Goal: Task Accomplishment & Management: Complete application form

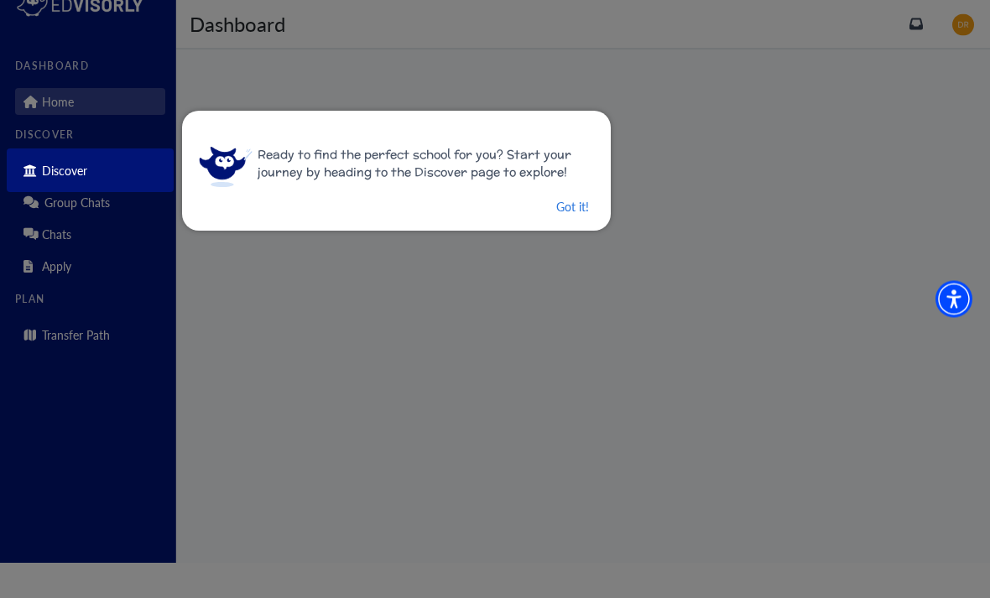
scroll to position [55, 0]
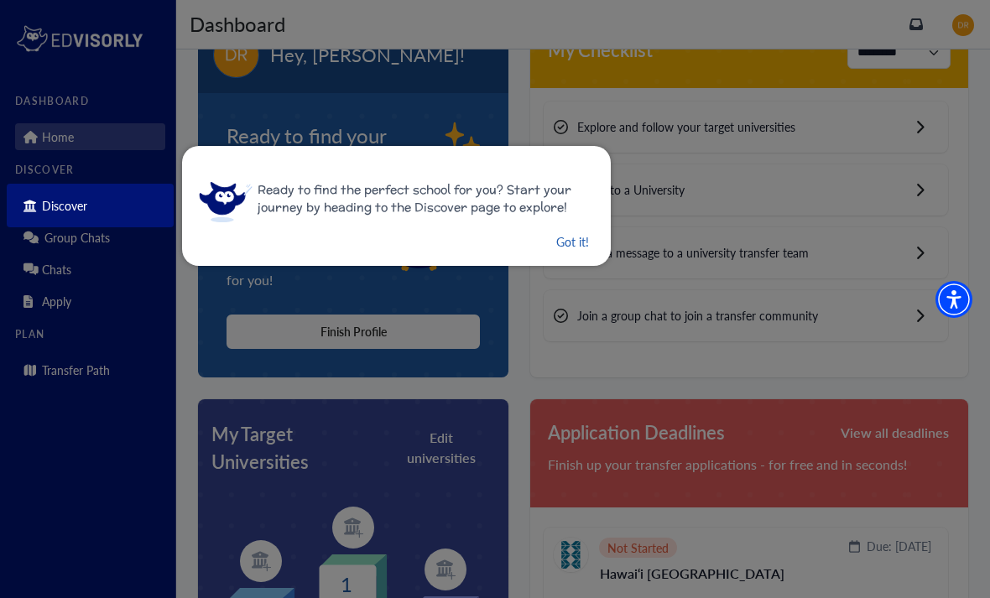
click at [562, 242] on button "Got it!" at bounding box center [573, 242] width 36 height 21
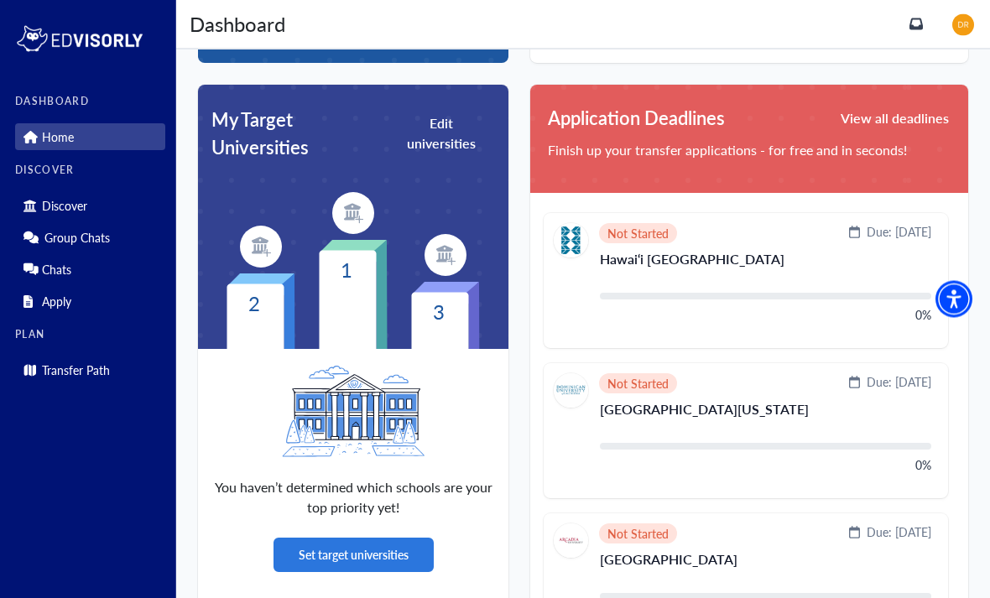
scroll to position [404, 0]
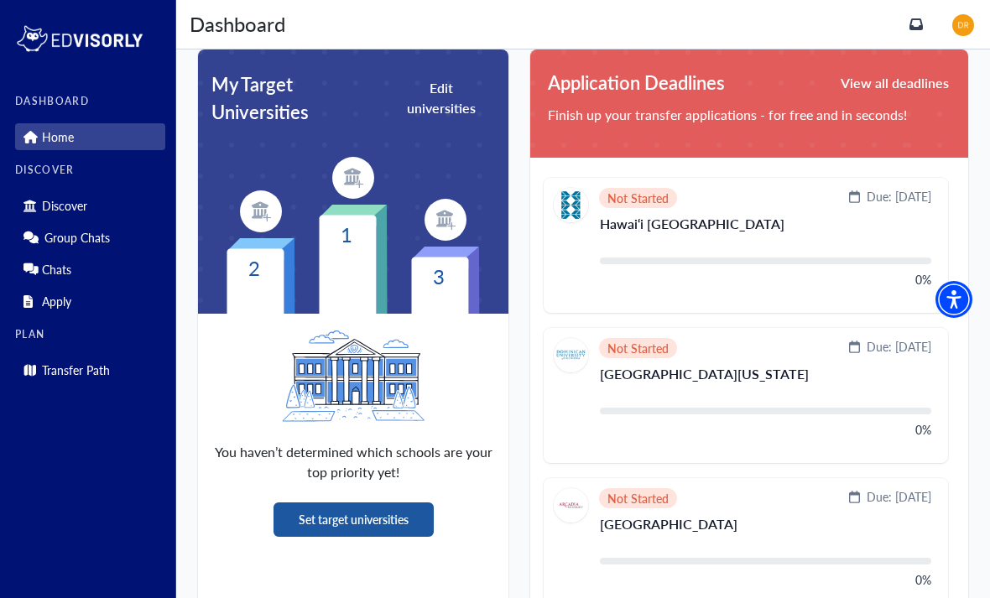
click at [414, 525] on button "Set target universities" at bounding box center [354, 520] width 160 height 34
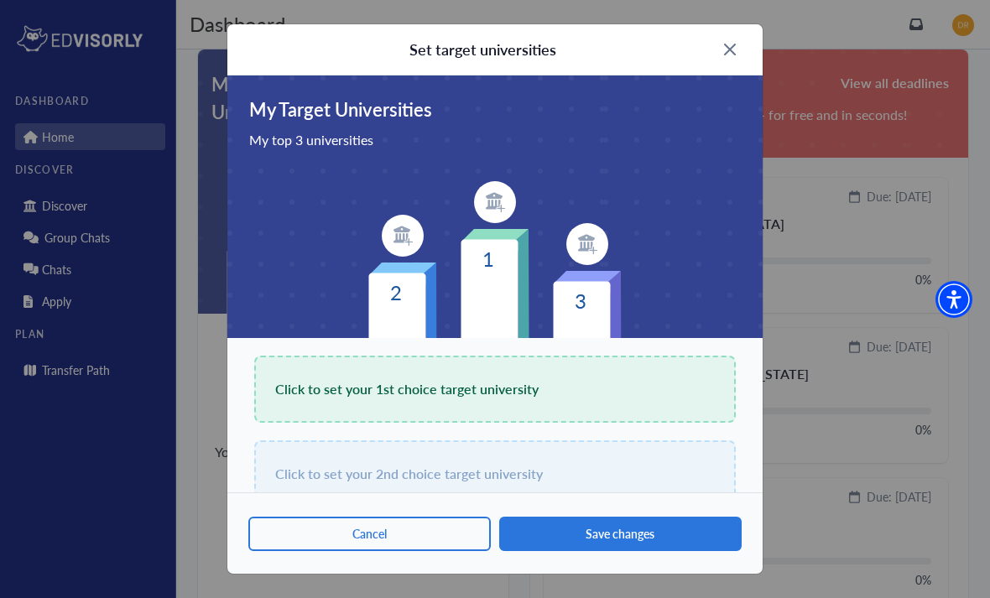
click at [509, 394] on span "Click to set your 1st choice target university" at bounding box center [406, 389] width 263 height 23
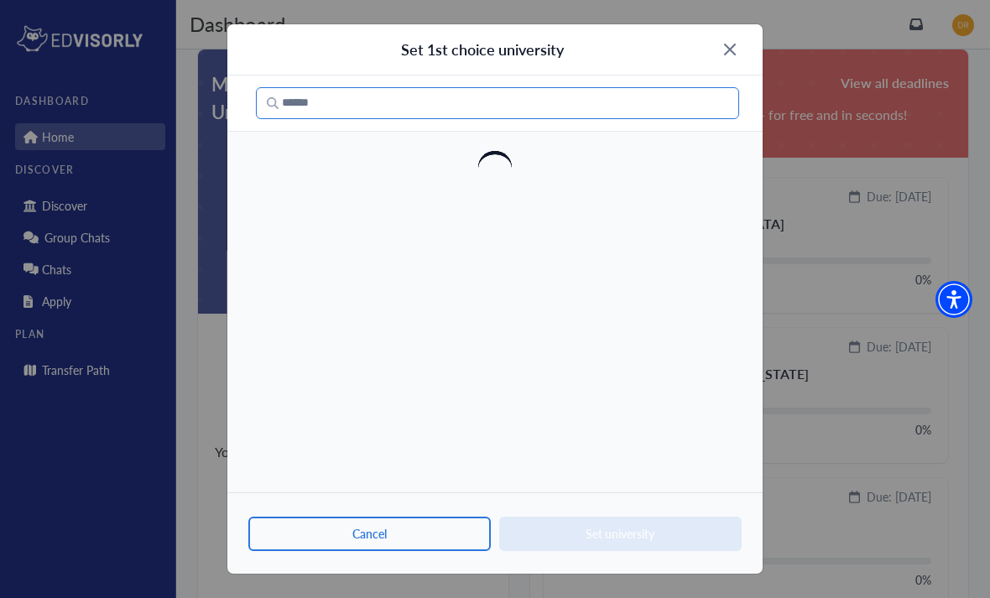
click at [700, 108] on input "Search" at bounding box center [497, 103] width 483 height 32
type input "****"
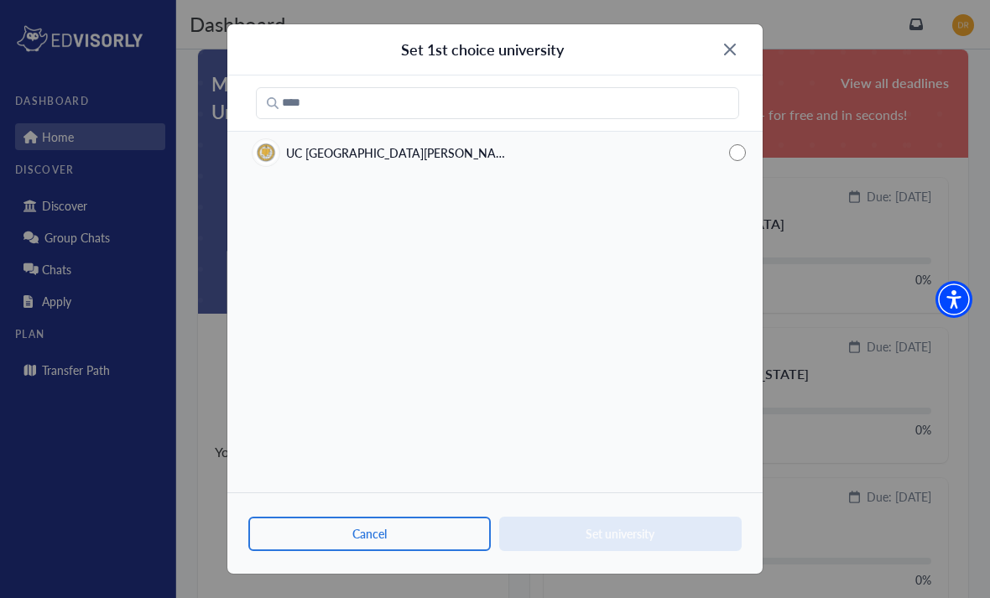
click at [425, 168] on div "UC [GEOGRAPHIC_DATA][PERSON_NAME]" at bounding box center [494, 152] width 535 height 37
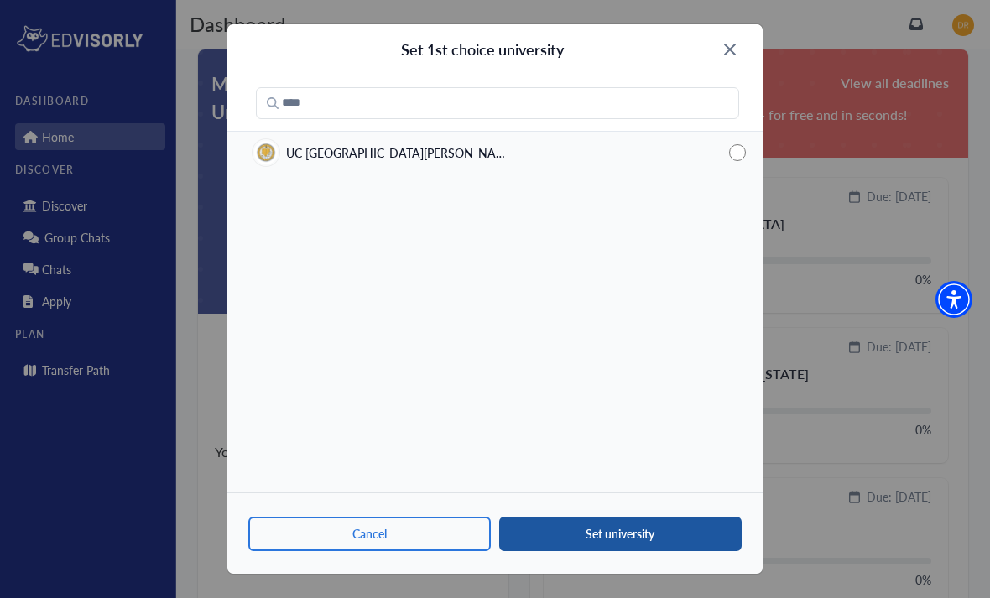
click at [648, 551] on button "Set university" at bounding box center [620, 534] width 242 height 34
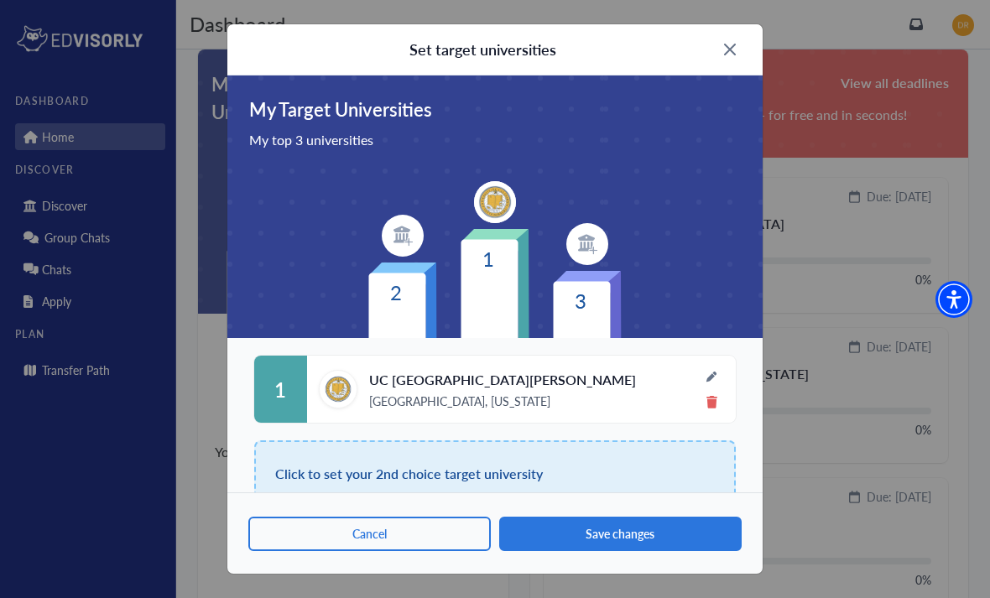
click at [414, 248] on img at bounding box center [403, 236] width 42 height 42
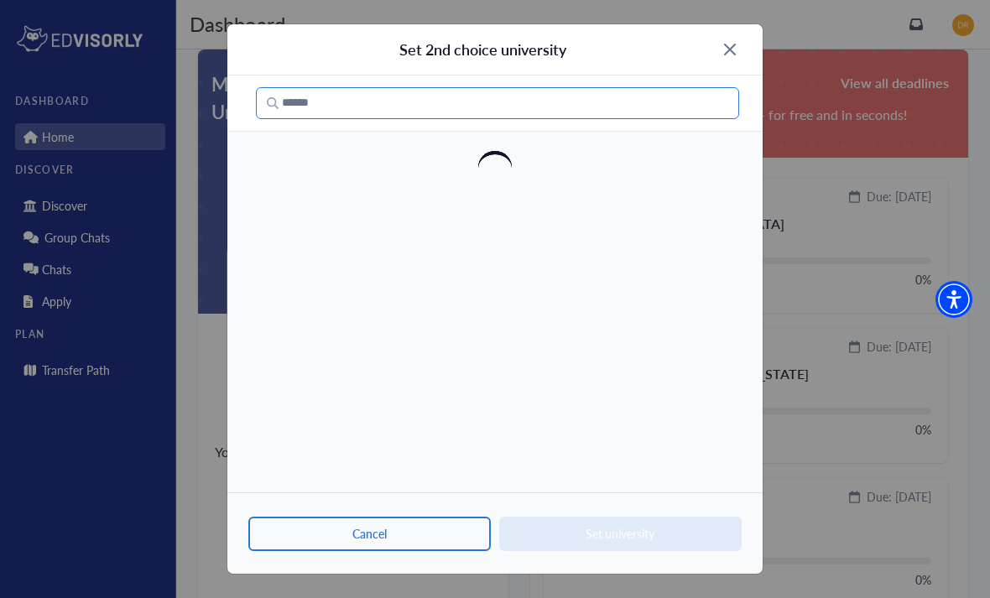
click at [429, 117] on input "Search" at bounding box center [497, 103] width 483 height 32
type input "*"
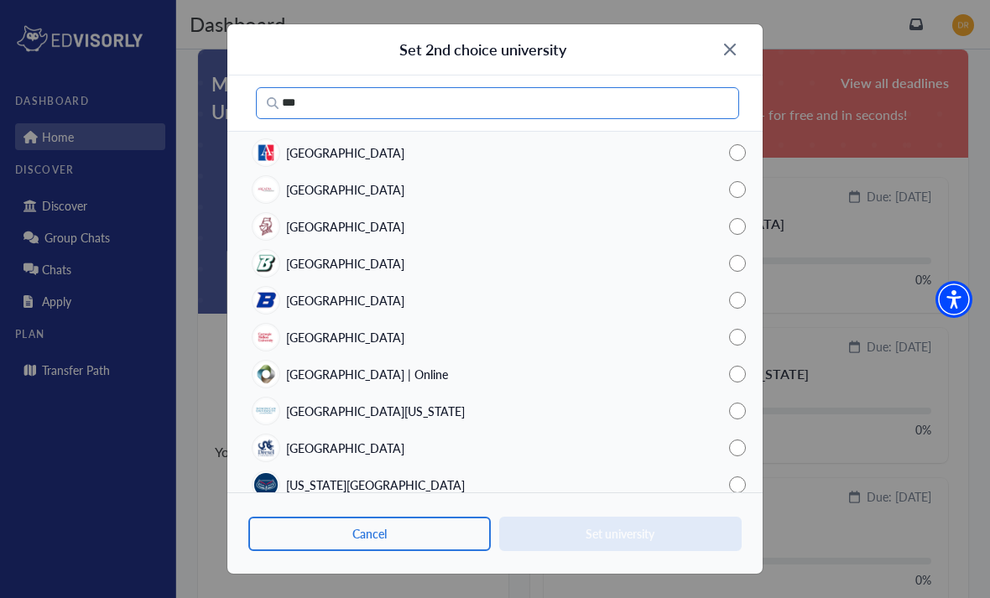
scroll to position [0, 0]
type input "*"
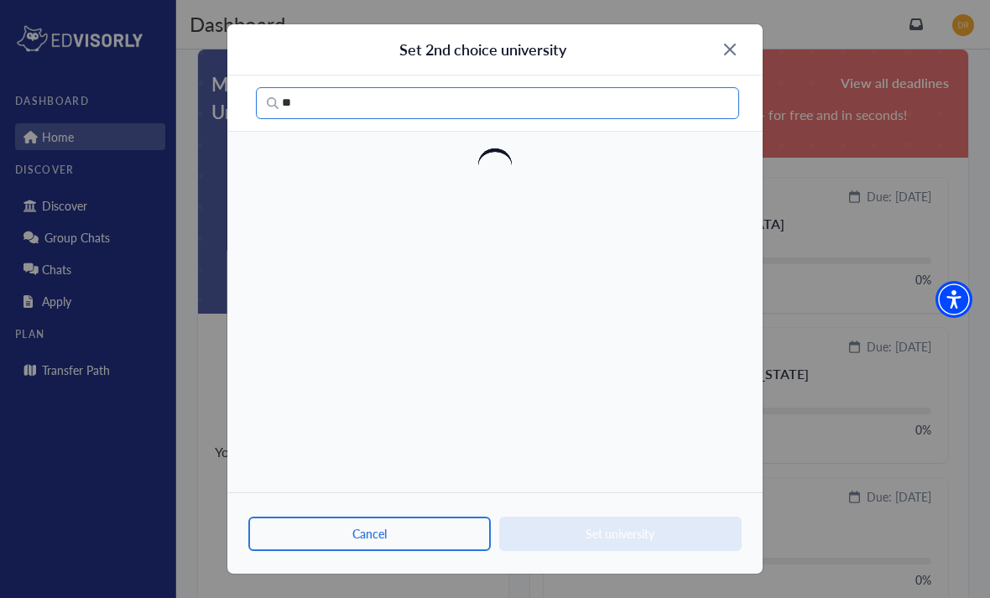
type input "*"
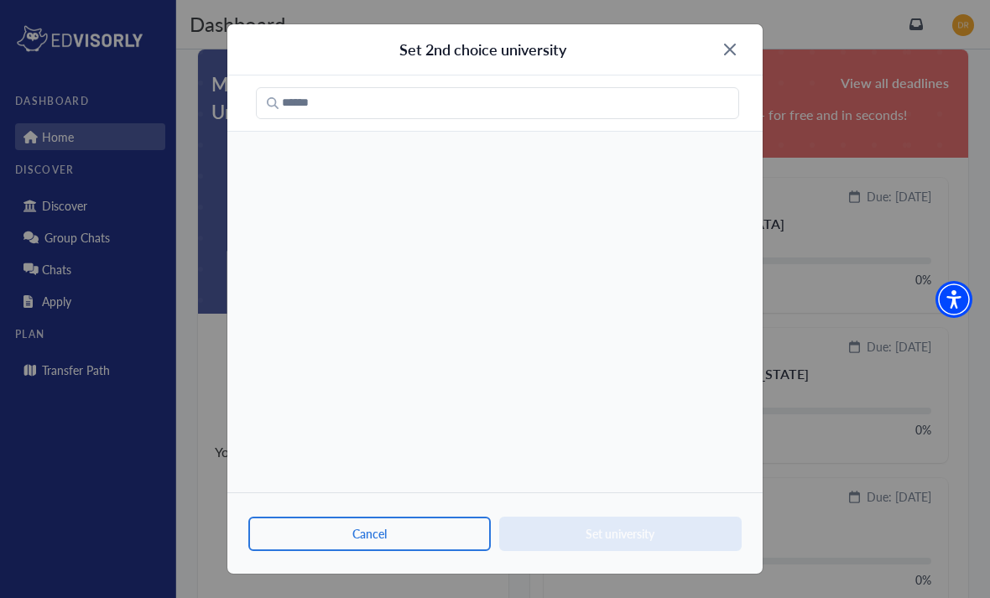
click at [725, 49] on img at bounding box center [730, 50] width 12 height 12
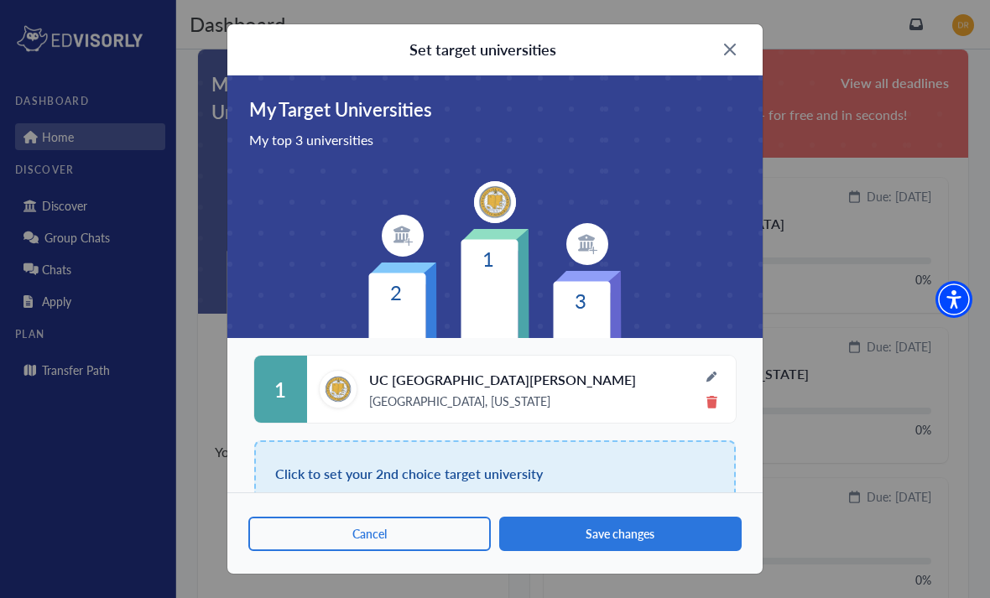
click at [647, 465] on div "Click to set your 2nd choice target university" at bounding box center [495, 474] width 482 height 67
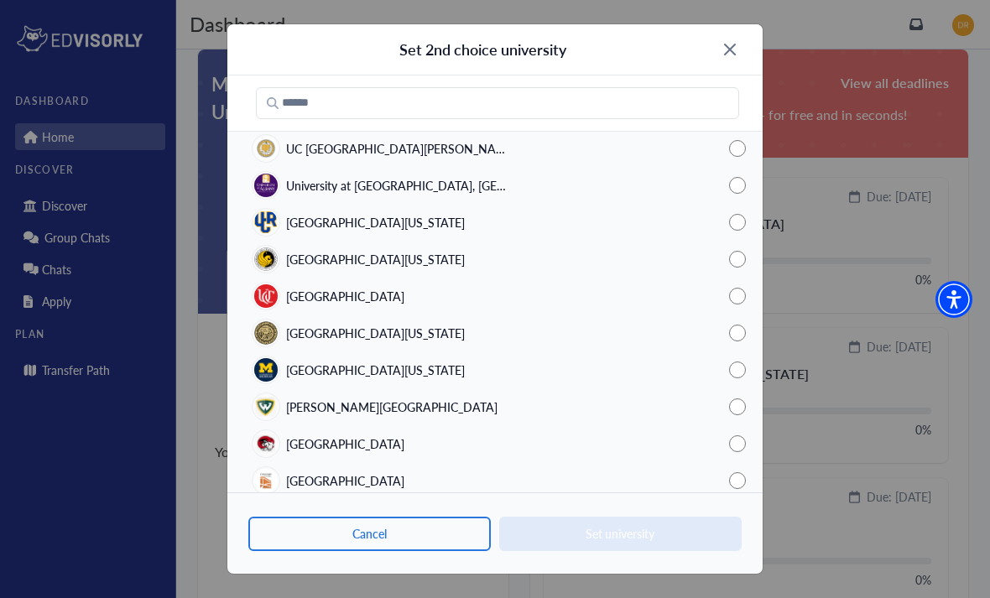
scroll to position [3252, 0]
click at [706, 81] on div at bounding box center [494, 104] width 535 height 56
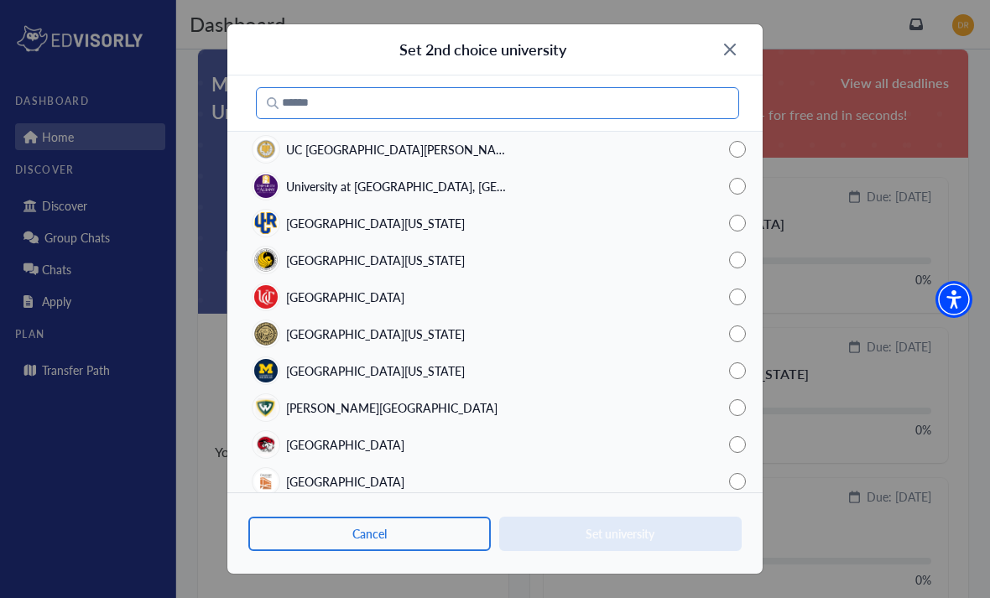
click at [732, 102] on input "Search" at bounding box center [497, 103] width 483 height 32
click at [682, 117] on input "Search" at bounding box center [497, 103] width 483 height 32
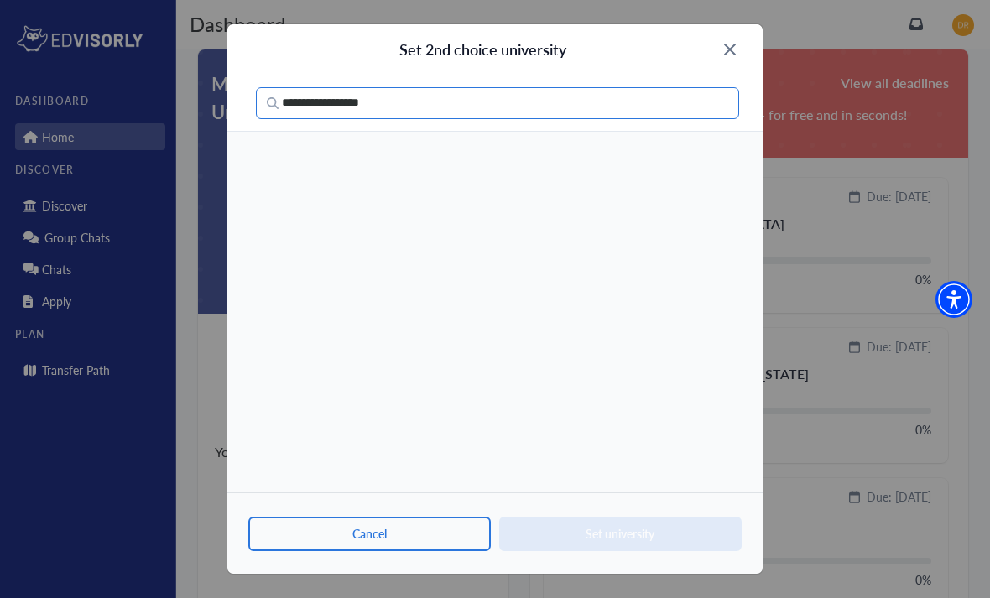
type input "**********"
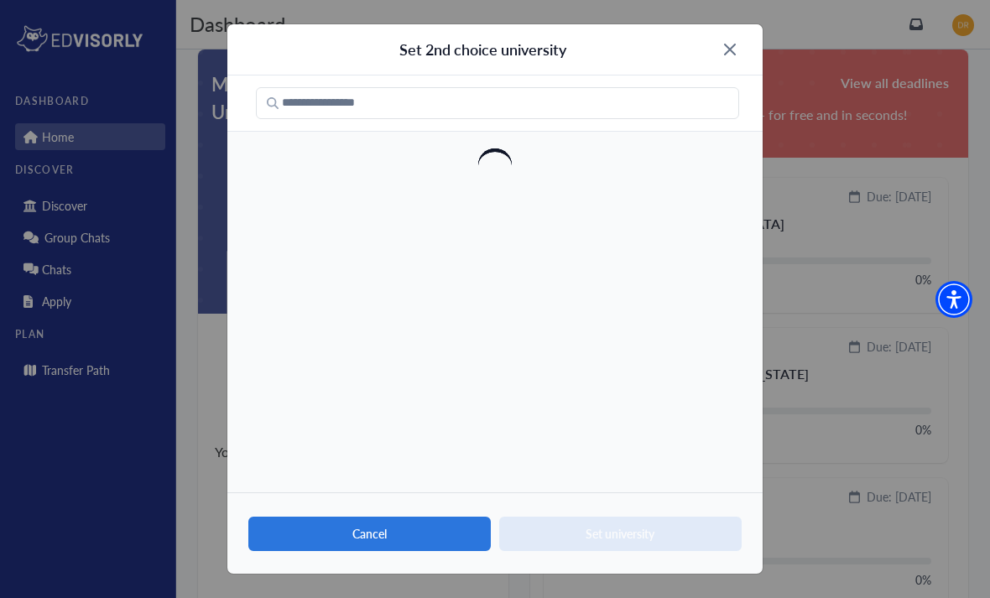
click at [447, 551] on button "Cancel" at bounding box center [369, 534] width 242 height 34
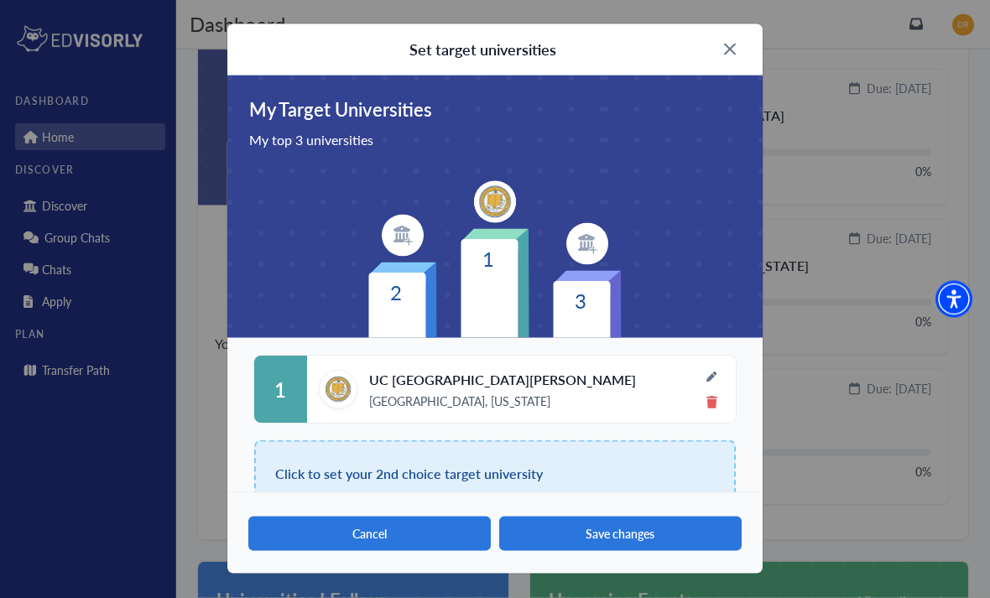
scroll to position [519, 0]
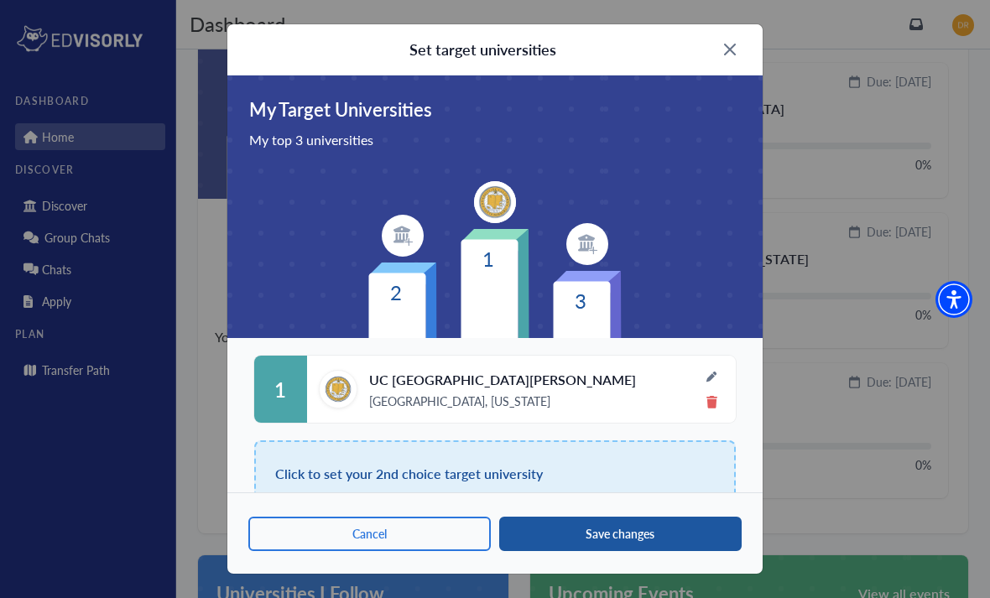
click at [654, 551] on button "Save changes" at bounding box center [620, 534] width 242 height 34
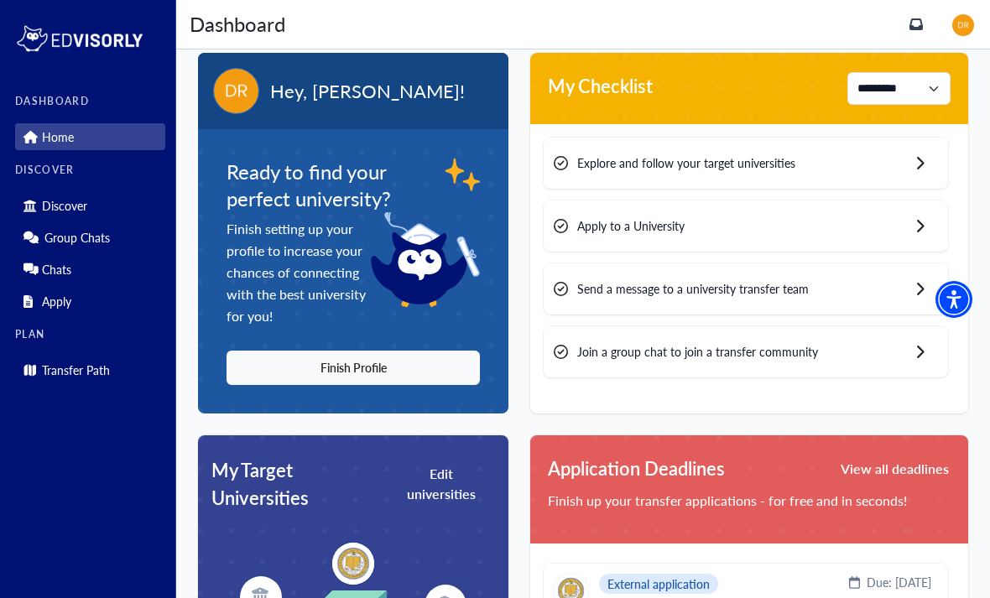
scroll to position [0, 0]
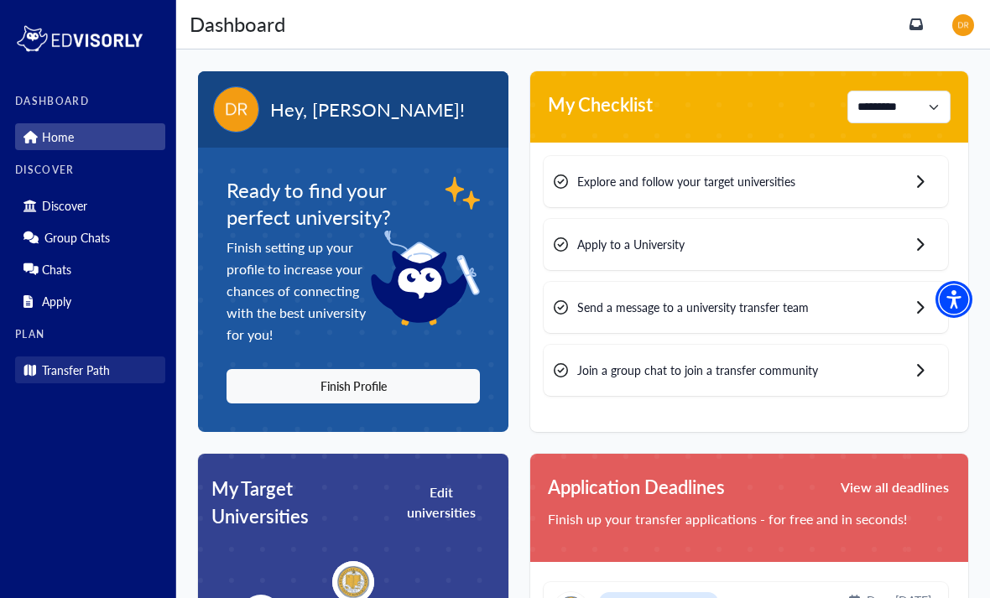
click at [129, 371] on link "Transfer Path" at bounding box center [90, 370] width 150 height 27
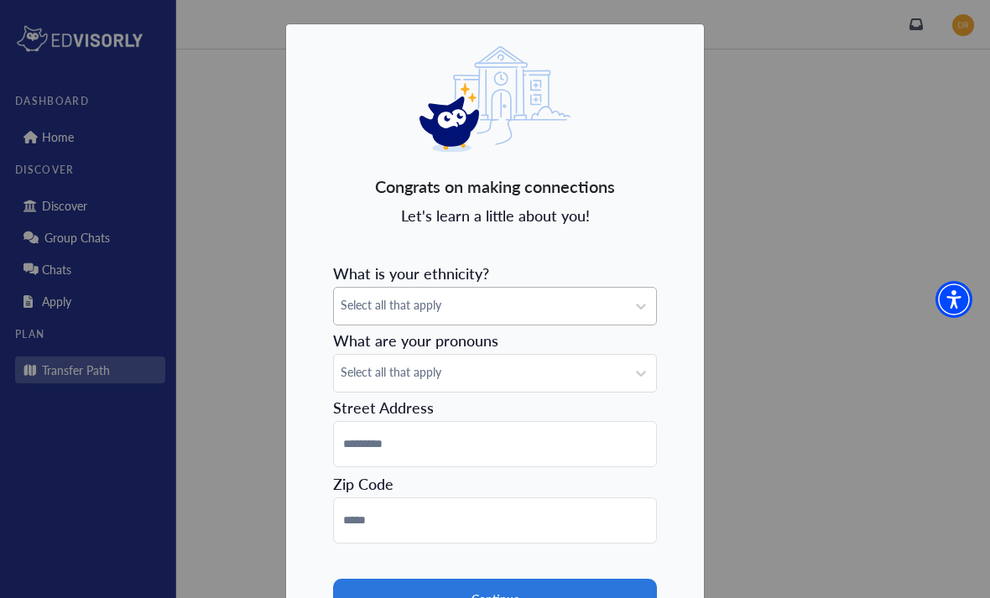
click at [399, 323] on div "Select all that apply" at bounding box center [480, 306] width 292 height 37
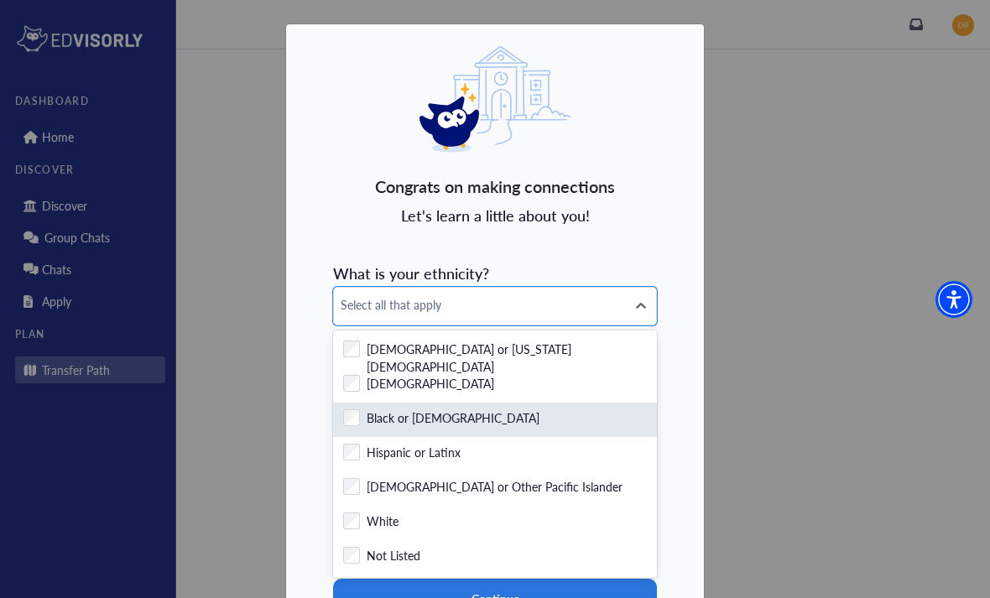
scroll to position [24, 0]
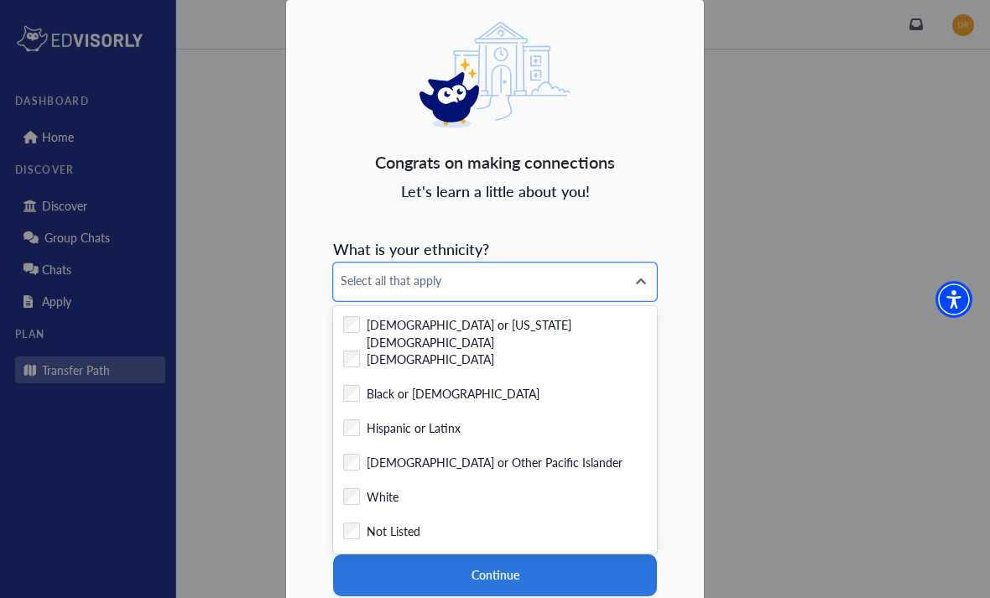
click at [383, 430] on label "Hispanic or Latinx" at bounding box center [414, 430] width 94 height 21
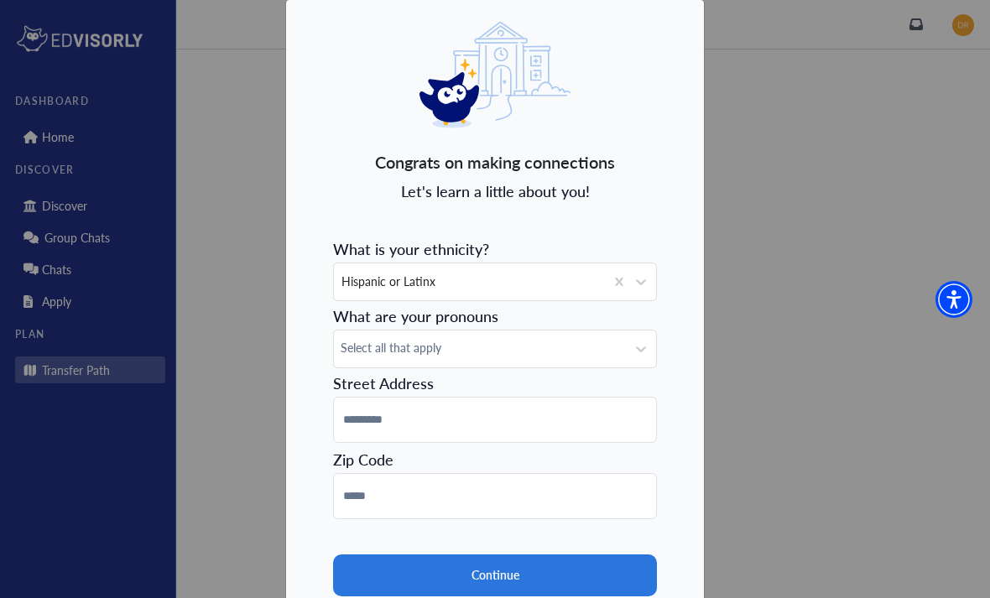
click at [526, 371] on form "What is your ethnicity? Hispanic or Latinx What are your pronouns Select all th…" at bounding box center [495, 442] width 324 height 420
click at [531, 361] on div "Select all that apply" at bounding box center [480, 349] width 292 height 37
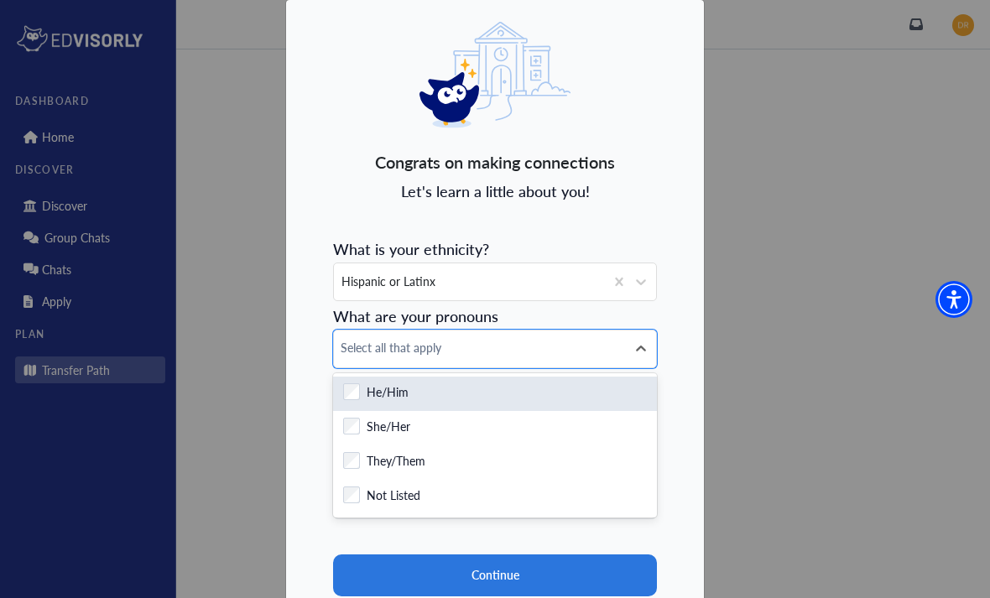
click at [487, 397] on div "Checkbox field He/Him" at bounding box center [495, 393] width 304 height 21
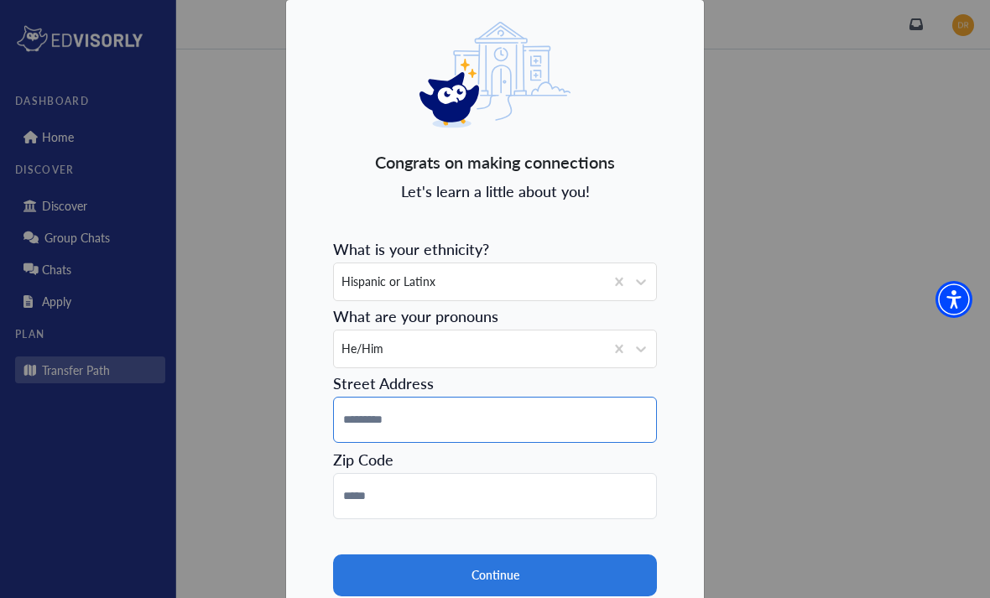
click at [488, 416] on input at bounding box center [495, 420] width 324 height 46
type input "**********"
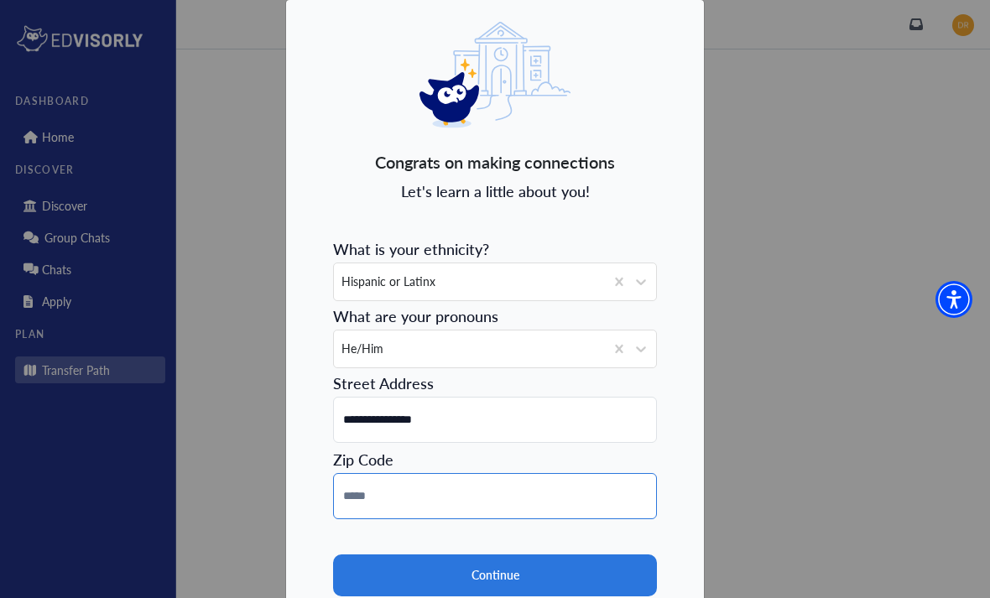
click at [372, 504] on input at bounding box center [495, 496] width 324 height 46
type input "*****"
click at [620, 546] on section "Continue Skip" at bounding box center [495, 585] width 324 height 133
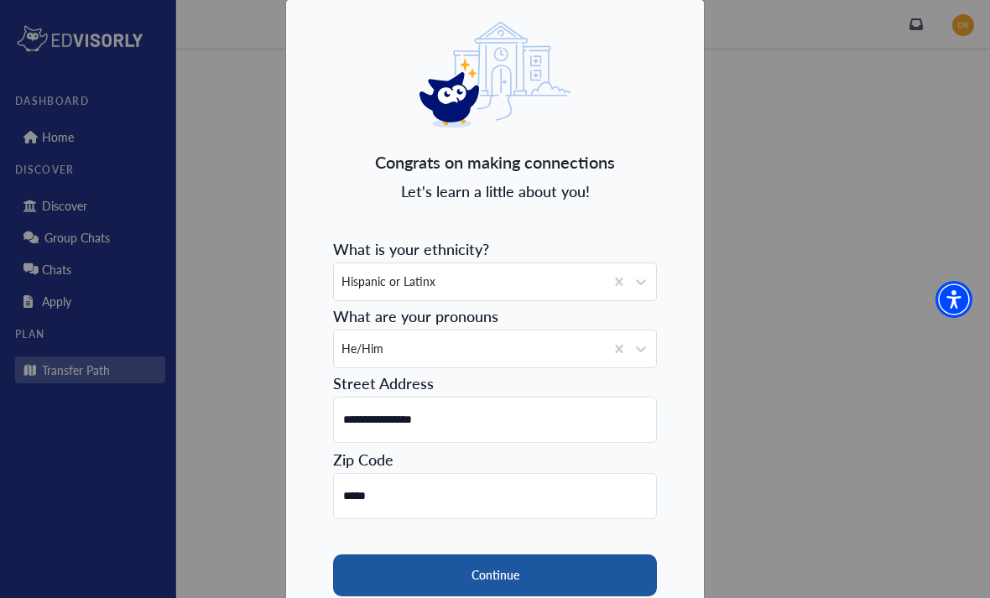
click at [642, 556] on button "Continue" at bounding box center [495, 576] width 324 height 42
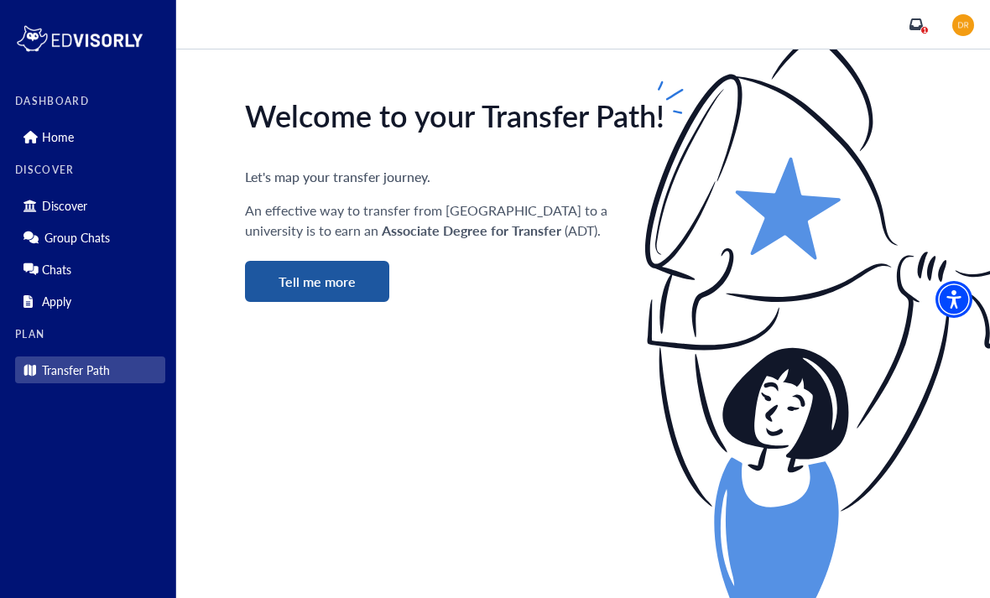
click at [333, 287] on button "Tell me more" at bounding box center [317, 281] width 144 height 41
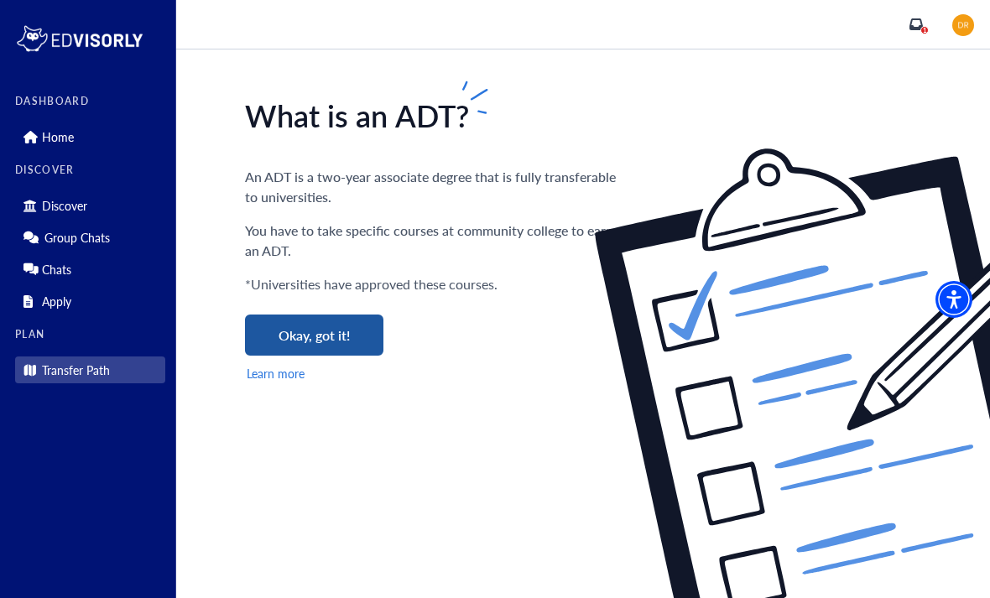
click at [358, 331] on button "Okay, got it!" at bounding box center [314, 335] width 138 height 41
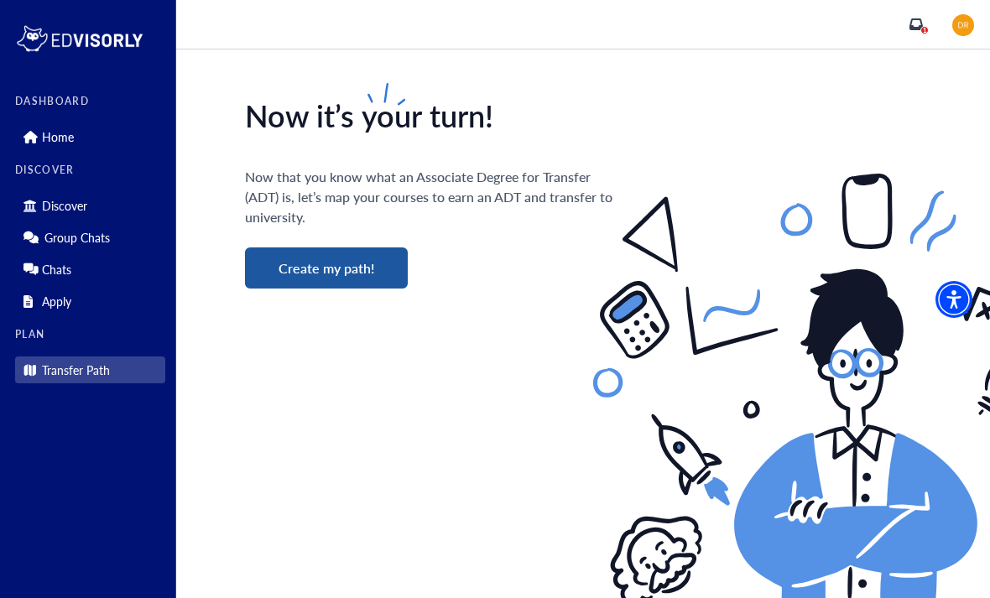
click at [383, 279] on button "Create my path!" at bounding box center [326, 268] width 163 height 41
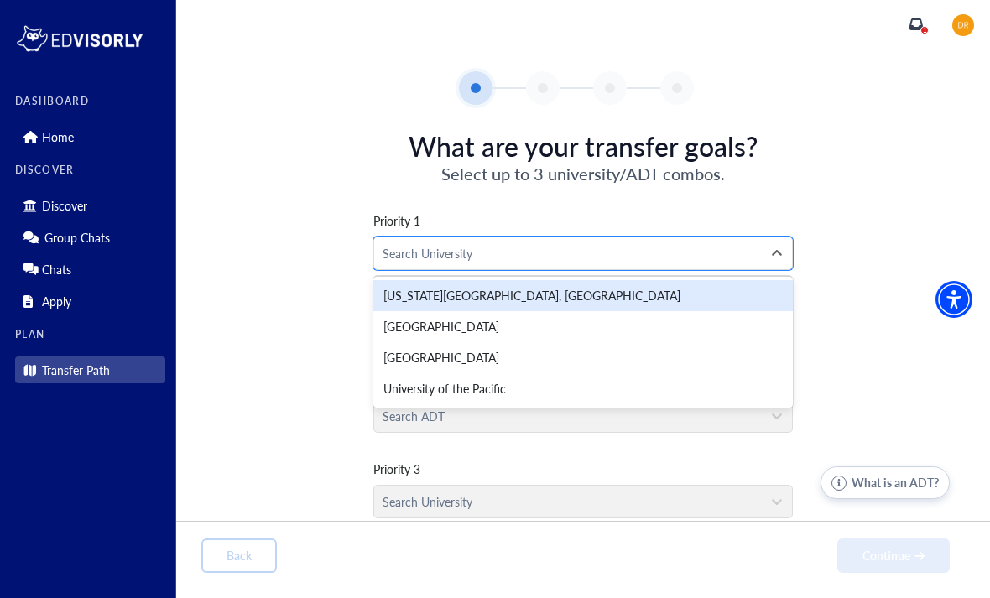
click at [490, 265] on div "Search University" at bounding box center [568, 253] width 388 height 32
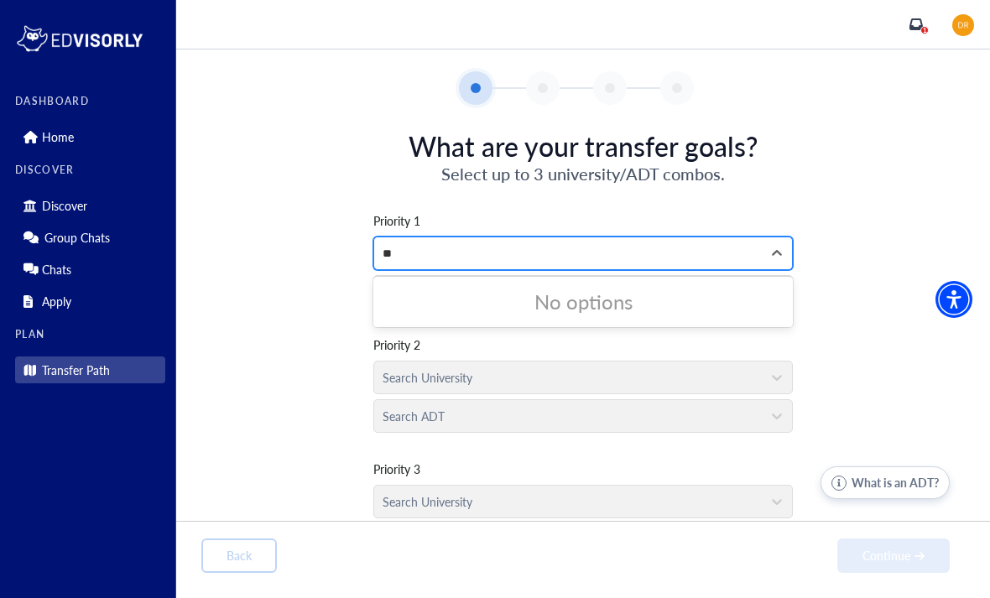
type input "*"
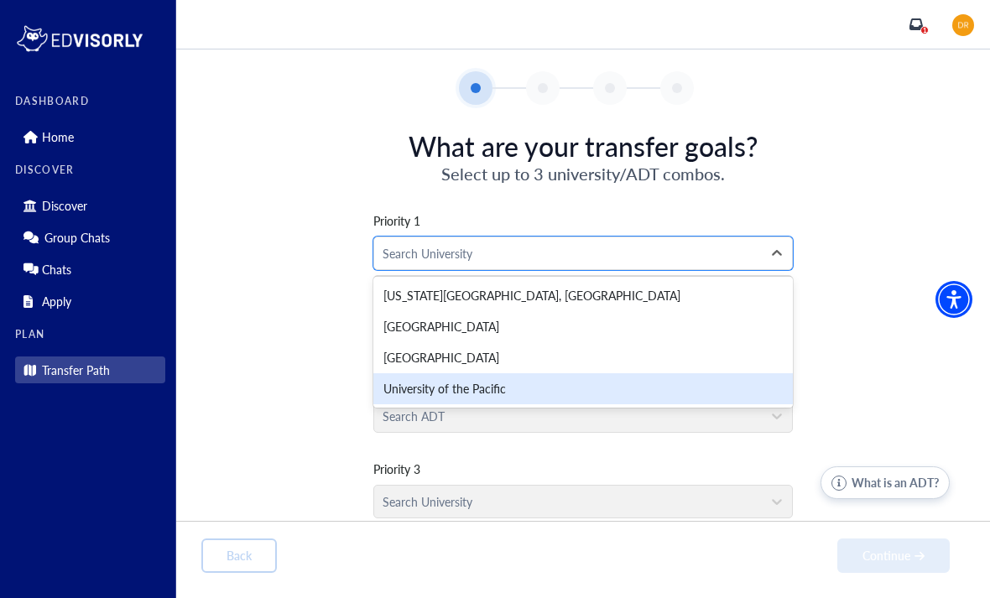
scroll to position [55, 0]
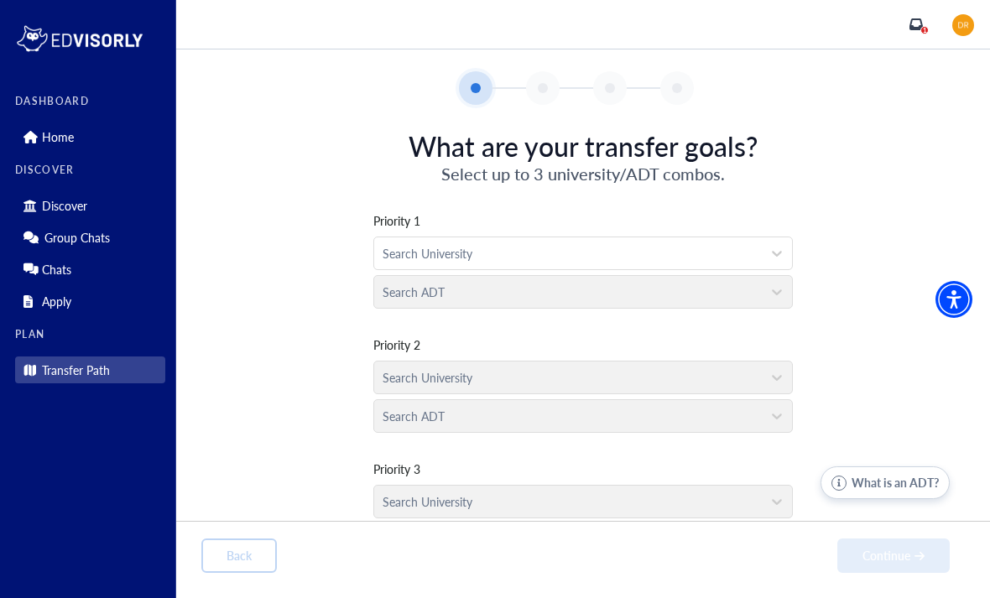
click at [329, 289] on div "Priority 1 Search University Search ADT Priority 2 Search University Search ADT…" at bounding box center [583, 374] width 764 height 378
click at [468, 269] on div "Search ADT" at bounding box center [583, 288] width 420 height 39
click at [461, 354] on div "Search University" at bounding box center [583, 373] width 420 height 39
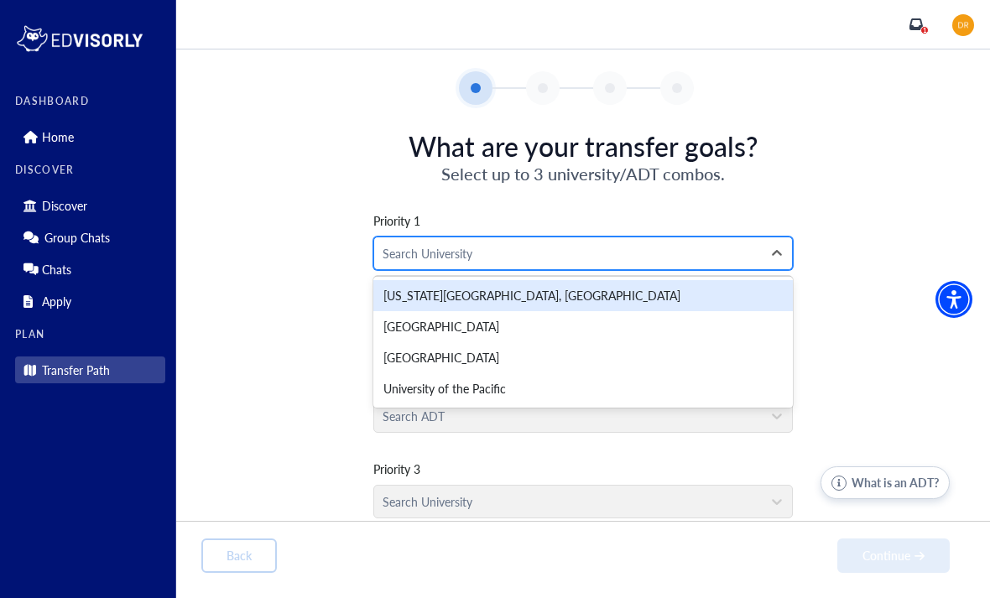
click at [541, 243] on div at bounding box center [568, 253] width 371 height 21
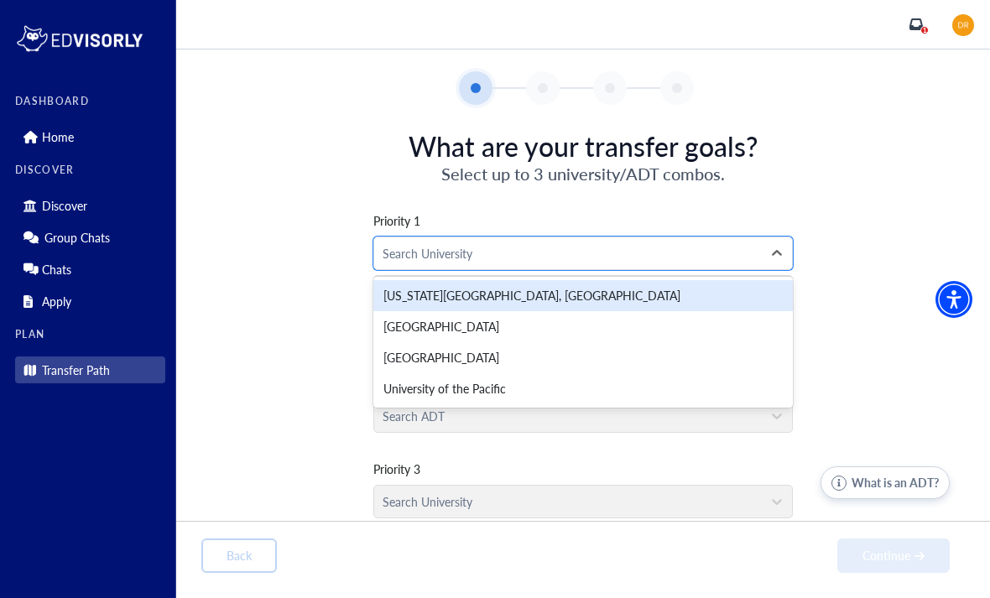
click at [559, 280] on div "[US_STATE][GEOGRAPHIC_DATA], [GEOGRAPHIC_DATA]" at bounding box center [583, 295] width 420 height 31
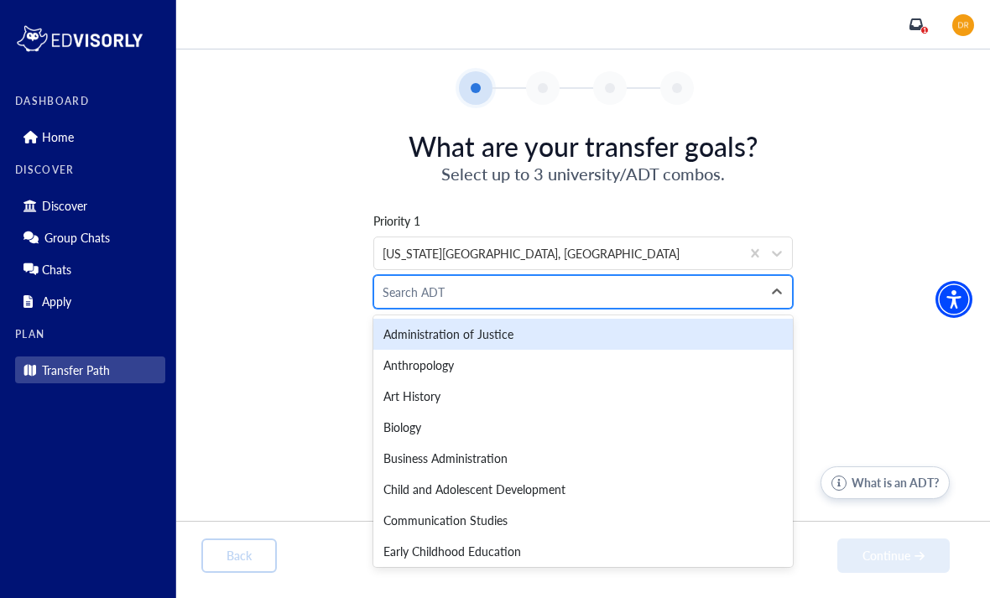
click at [574, 282] on div at bounding box center [568, 292] width 371 height 21
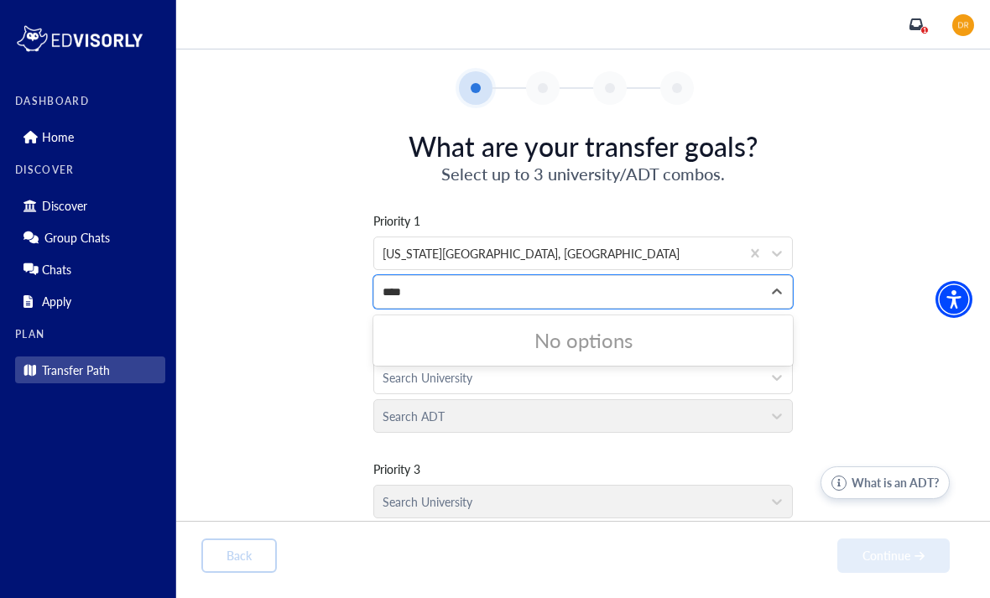
type input "****"
click at [300, 257] on div "Priority 1 [US_STATE][GEOGRAPHIC_DATA], [GEOGRAPHIC_DATA] 0 results available f…" at bounding box center [583, 374] width 764 height 378
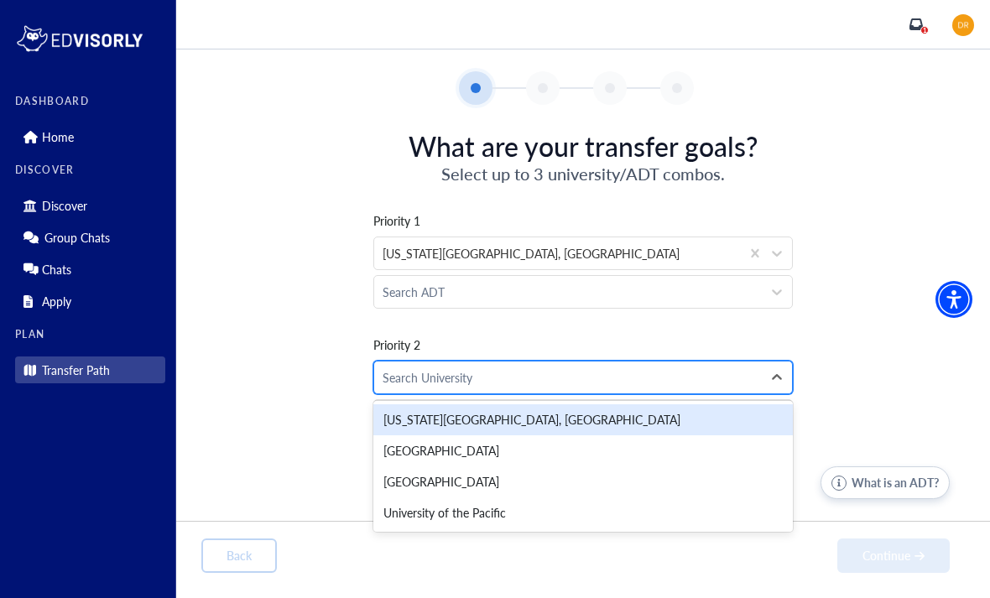
click at [511, 368] on div at bounding box center [568, 378] width 371 height 21
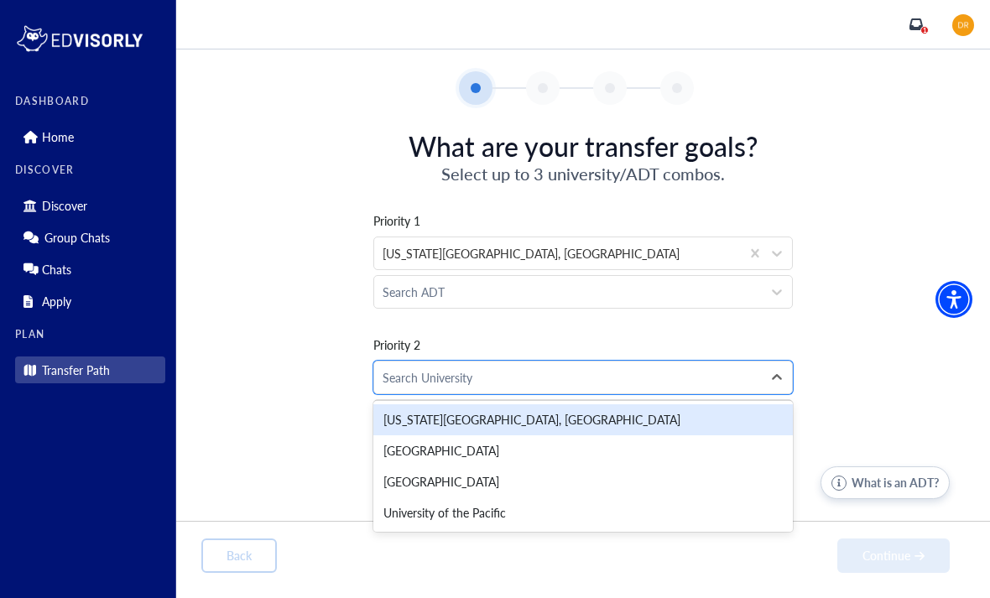
click at [292, 312] on div "Priority 1 [US_STATE][GEOGRAPHIC_DATA], [GEOGRAPHIC_DATA] Search ADT Priority 2…" at bounding box center [583, 374] width 764 height 378
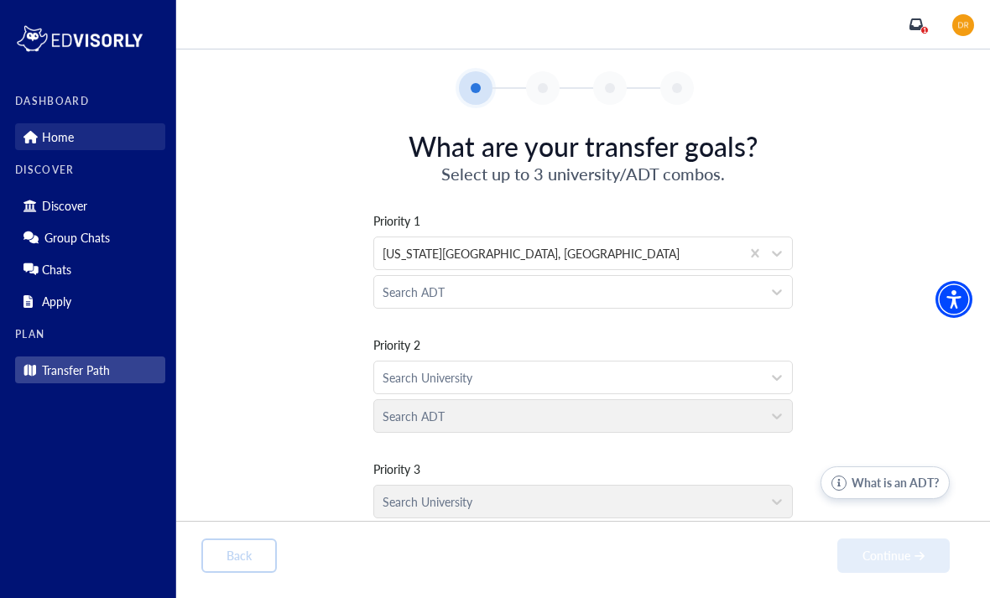
click at [84, 123] on link "Home" at bounding box center [90, 136] width 150 height 27
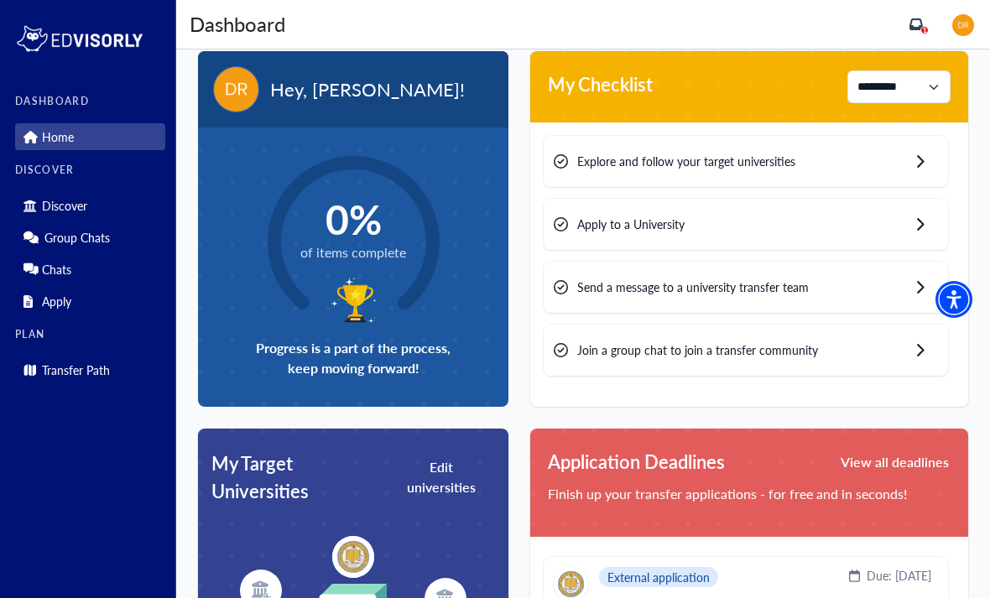
scroll to position [10, 0]
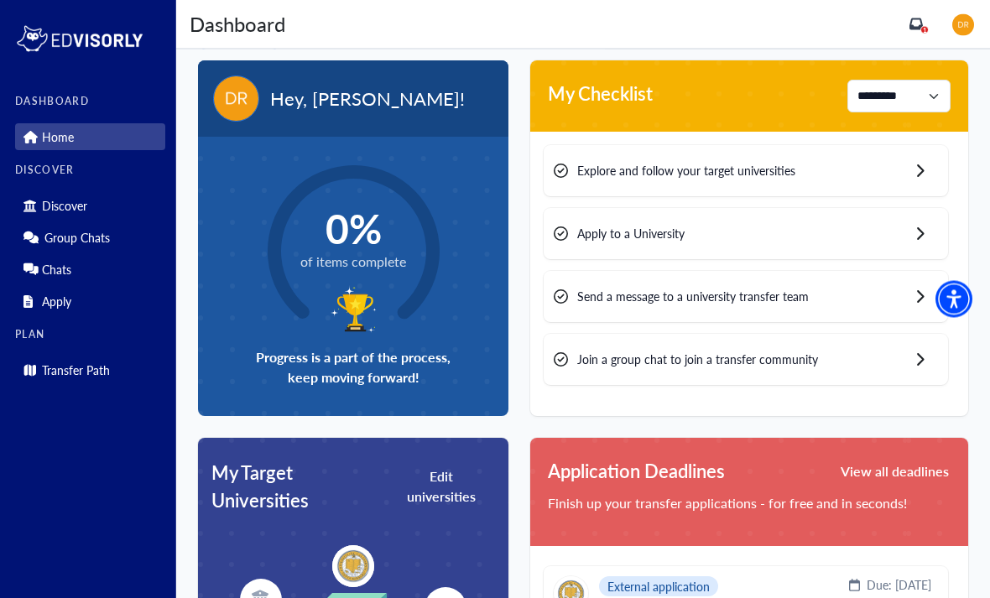
click at [366, 117] on div "Hey, [PERSON_NAME]!" at bounding box center [353, 99] width 310 height 76
click at [336, 117] on div "Hey, [PERSON_NAME]!" at bounding box center [353, 99] width 310 height 76
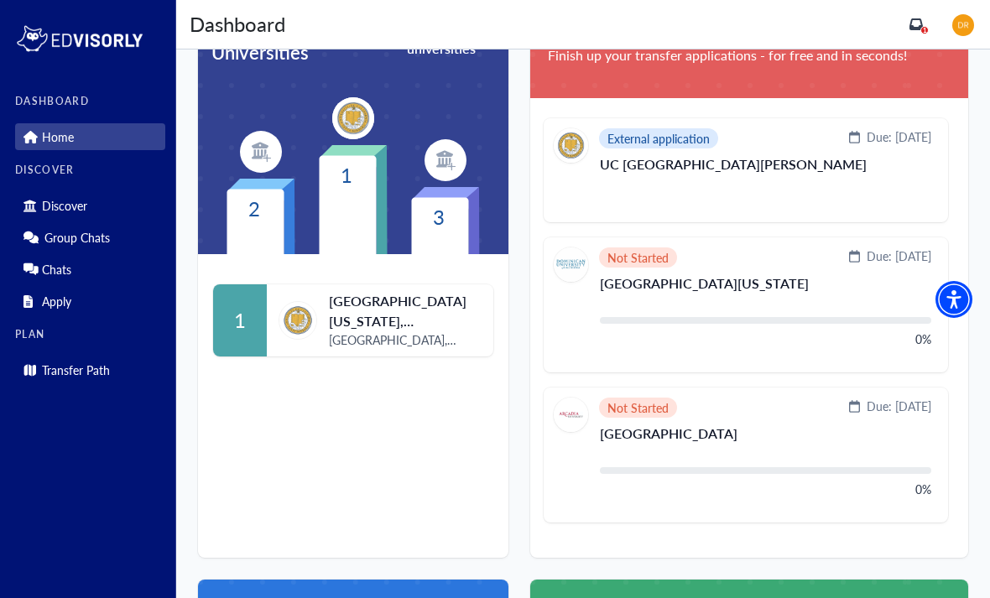
scroll to position [518, 0]
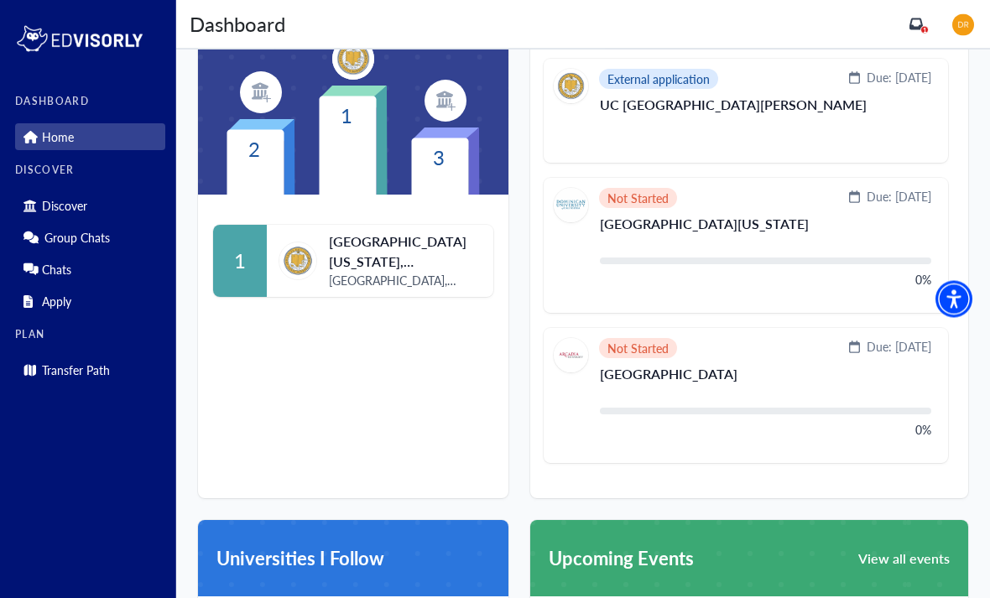
click at [365, 256] on span "[GEOGRAPHIC_DATA][US_STATE], [GEOGRAPHIC_DATA][PERSON_NAME]" at bounding box center [405, 252] width 153 height 40
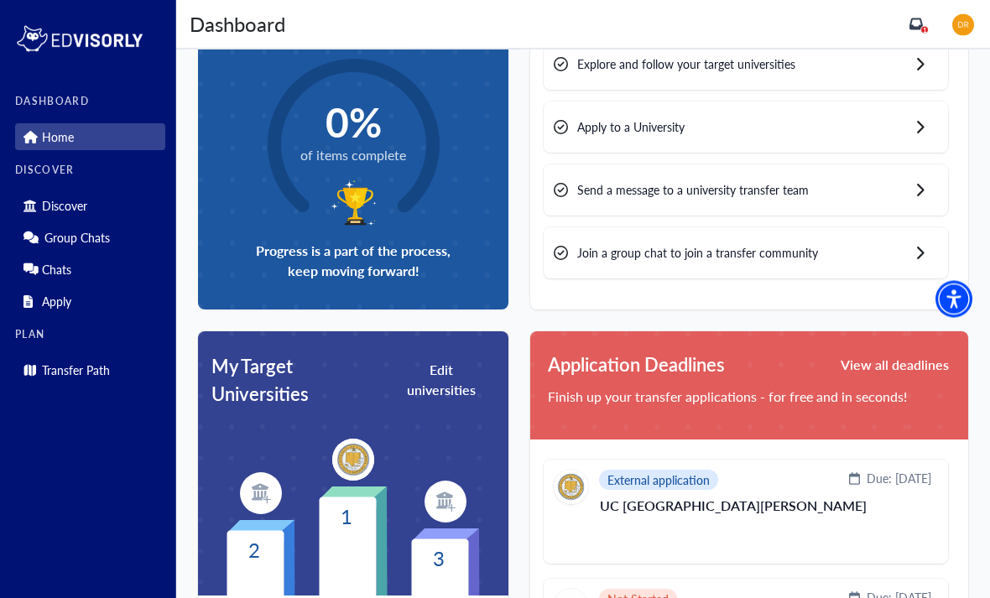
scroll to position [59, 0]
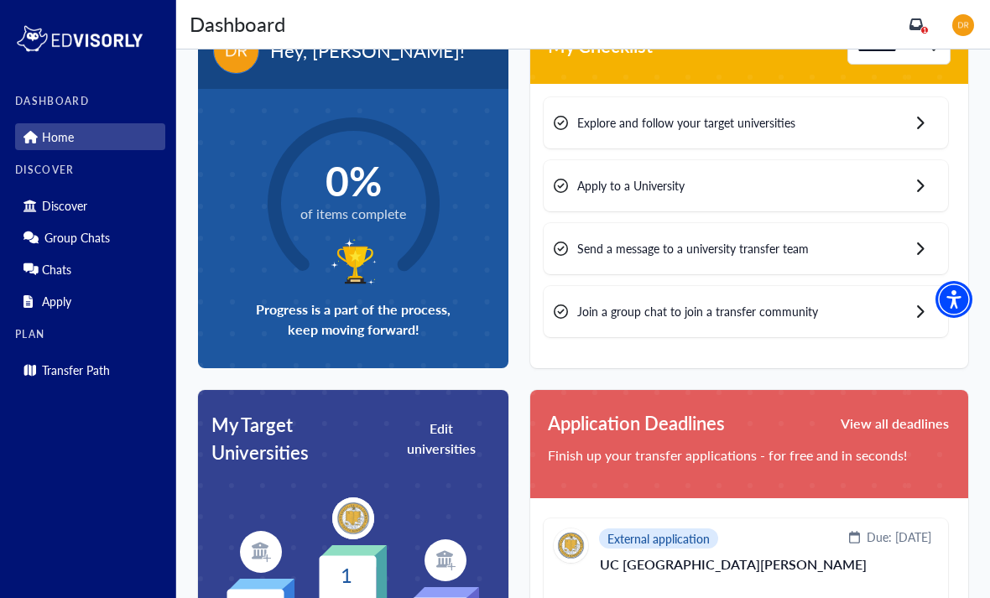
click at [912, 25] on icon "inbox" at bounding box center [916, 24] width 13 height 12
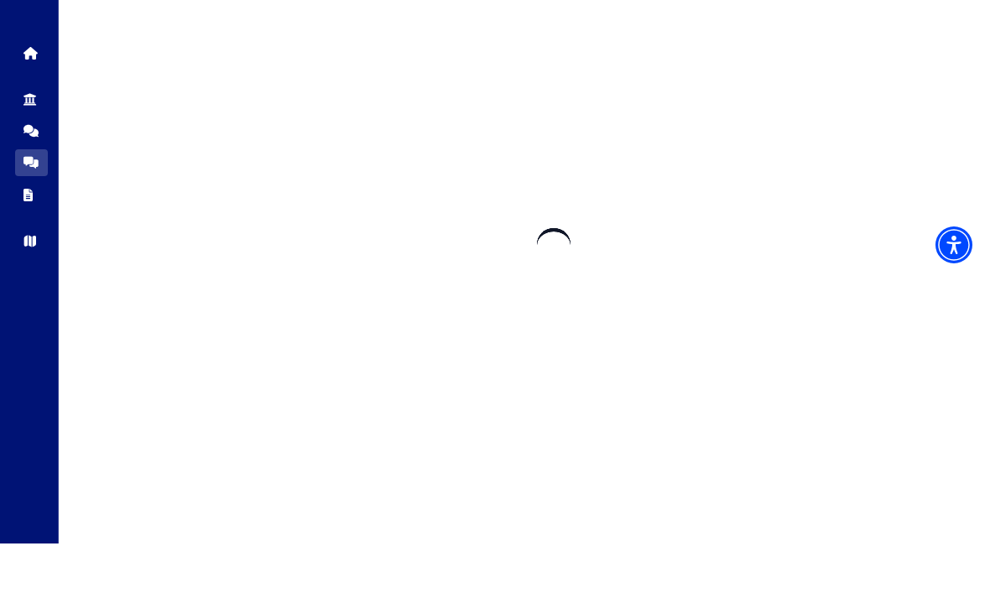
scroll to position [55, 0]
